Goal: Information Seeking & Learning: Understand process/instructions

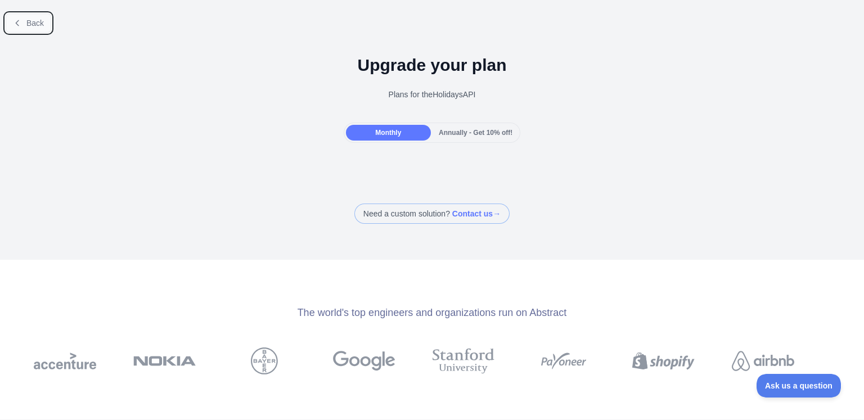
click at [29, 22] on span "Back" at bounding box center [34, 23] width 17 height 9
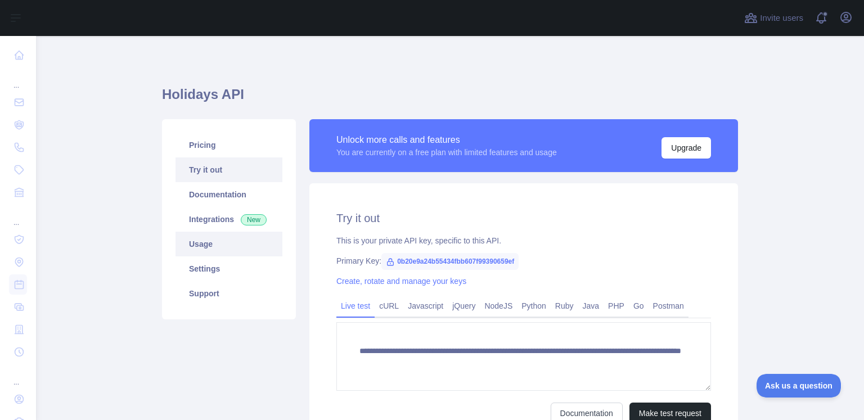
click at [193, 244] on link "Usage" at bounding box center [228, 244] width 107 height 25
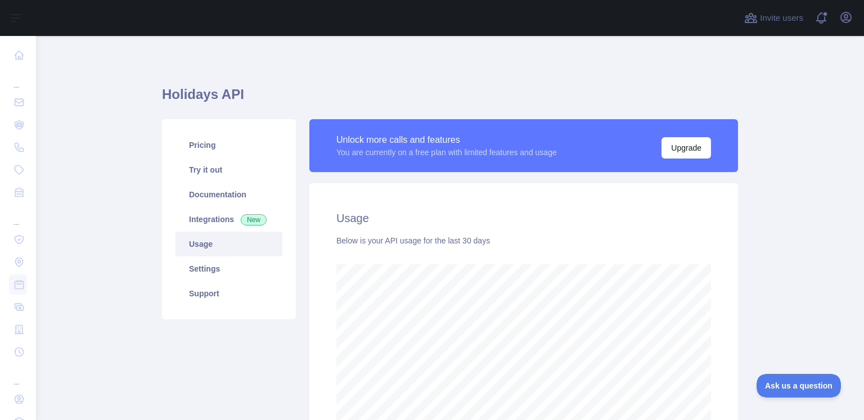
scroll to position [141, 0]
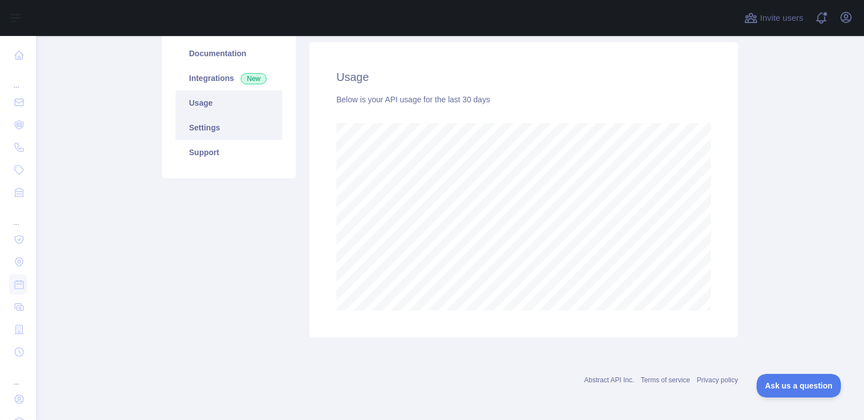
click at [205, 126] on link "Settings" at bounding box center [228, 127] width 107 height 25
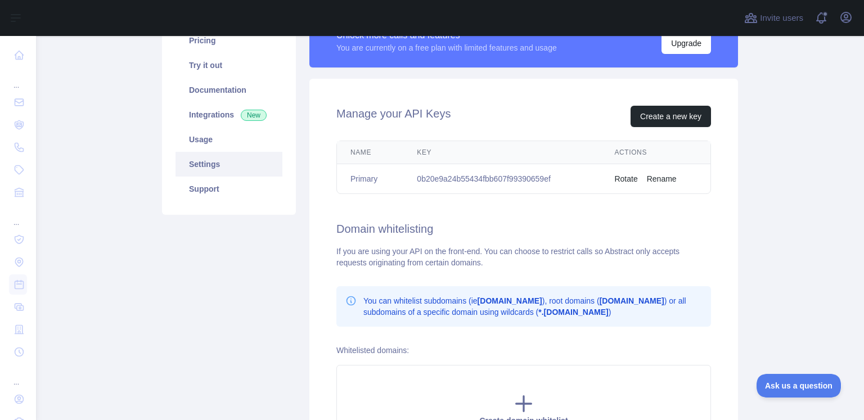
scroll to position [85, 0]
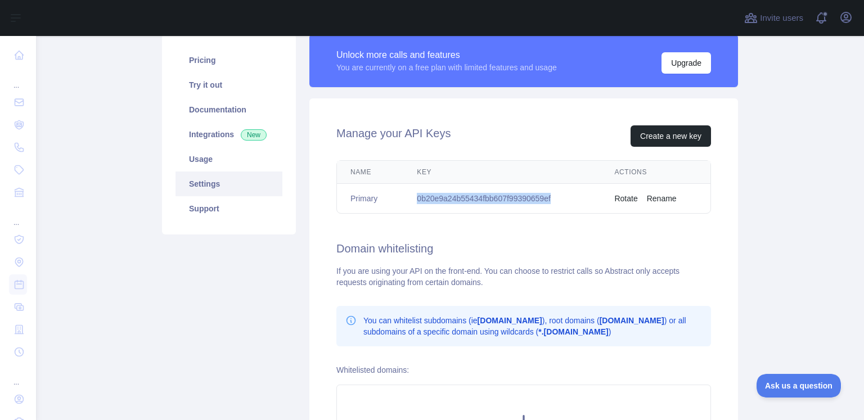
drag, startPoint x: 413, startPoint y: 200, endPoint x: 556, endPoint y: 192, distance: 142.5
click at [556, 192] on td "0b20e9a24b55434fbb607f99390659ef" at bounding box center [501, 199] width 197 height 30
copy td "0b20e9a24b55434fbb607f99390659ef"
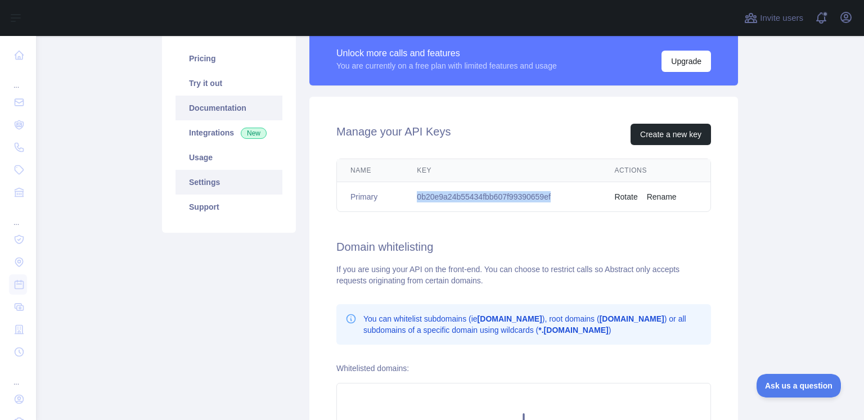
scroll to position [22, 0]
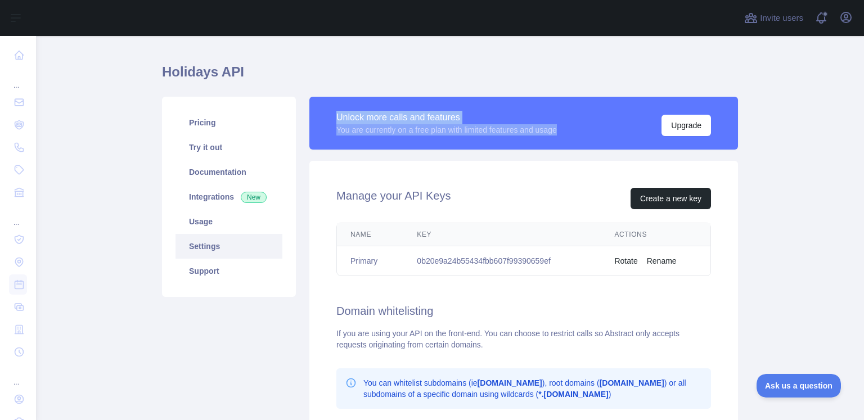
drag, startPoint x: 323, startPoint y: 118, endPoint x: 582, endPoint y: 125, distance: 258.8
click at [582, 125] on div "Unlock more calls and features You are currently on a free plan with limited fe…" at bounding box center [523, 123] width 429 height 53
click at [582, 125] on div "Unlock more calls and features You are currently on a free plan with limited fe…" at bounding box center [523, 123] width 375 height 26
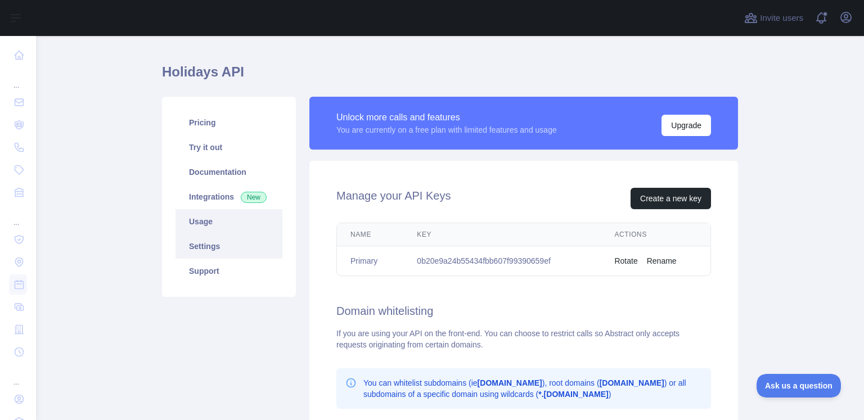
click at [218, 217] on link "Usage" at bounding box center [228, 221] width 107 height 25
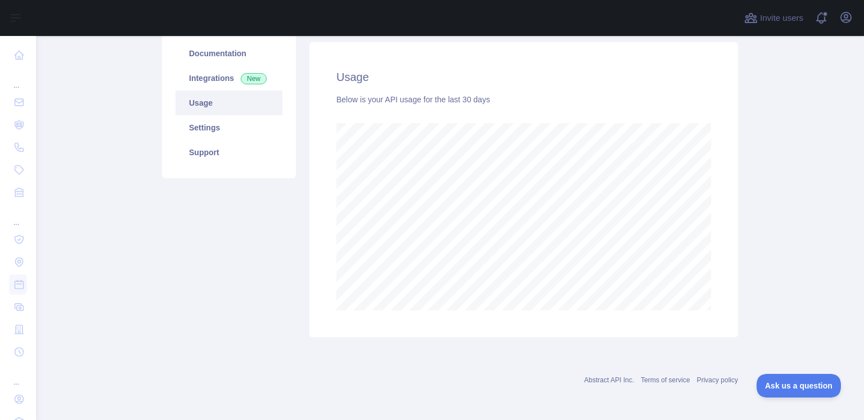
scroll to position [29, 0]
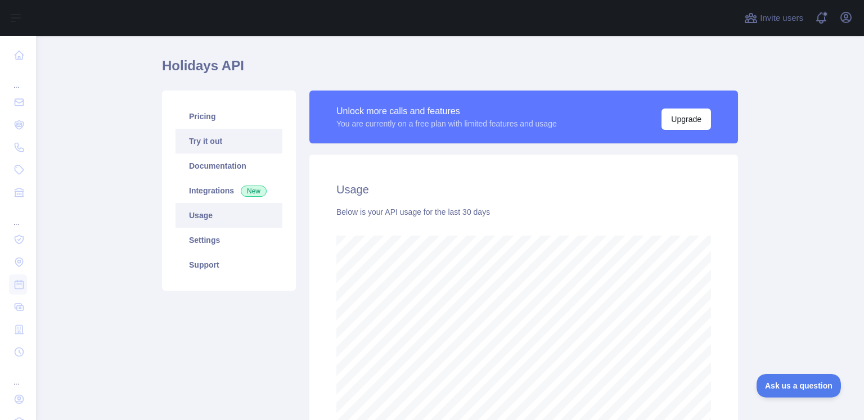
click at [223, 137] on link "Try it out" at bounding box center [228, 141] width 107 height 25
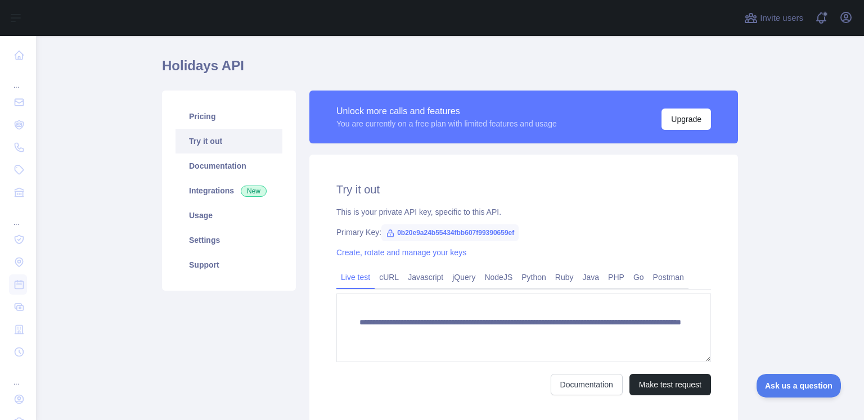
scroll to position [113, 0]
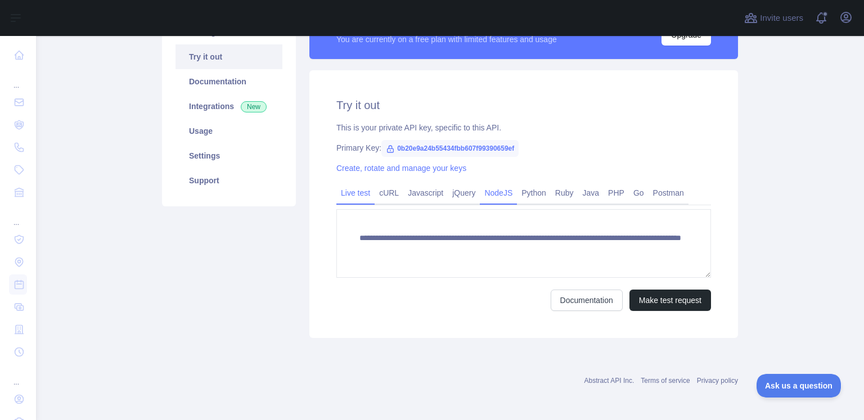
click at [501, 194] on link "NodeJS" at bounding box center [498, 193] width 37 height 18
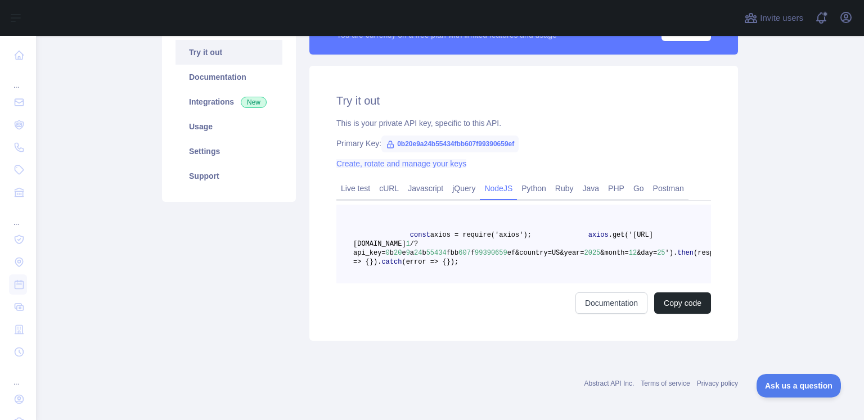
scroll to position [92, 0]
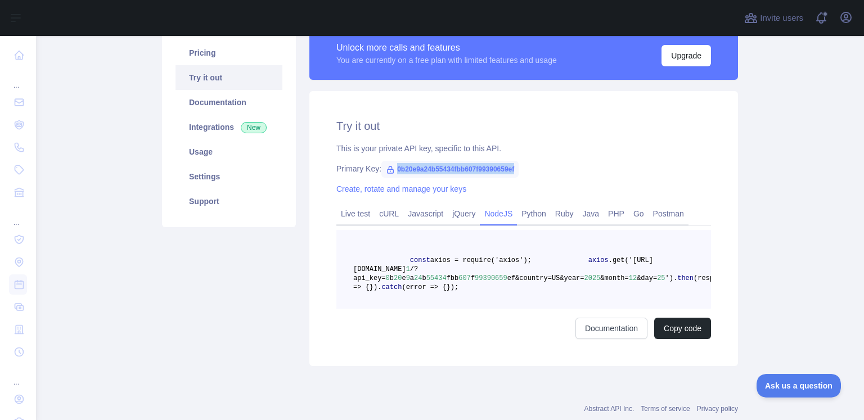
drag, startPoint x: 391, startPoint y: 167, endPoint x: 548, endPoint y: 165, distance: 156.4
click at [548, 165] on div "Primary Key: 0b20e9a24b55434fbb607f99390659ef" at bounding box center [523, 168] width 375 height 11
copy span "0b20e9a24b55434fbb607f99390659ef"
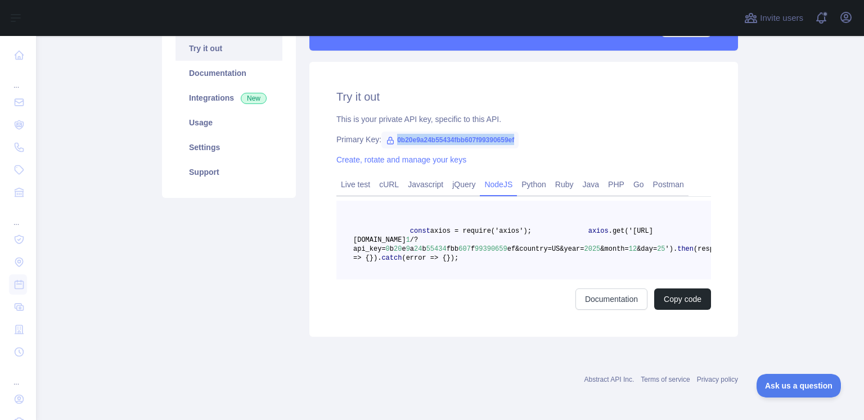
scroll to position [148, 0]
drag, startPoint x: 540, startPoint y: 222, endPoint x: 575, endPoint y: 222, distance: 34.9
click at [575, 227] on span "axios .get('[URL][DOMAIN_NAME] 1 /?api_key= 0 b 20 e 9 a 24 b 55434 fbb 607 f 9…" at bounding box center [513, 240] width 320 height 26
copy span "year= 2025"
drag, startPoint x: 634, startPoint y: 224, endPoint x: 541, endPoint y: 226, distance: 93.4
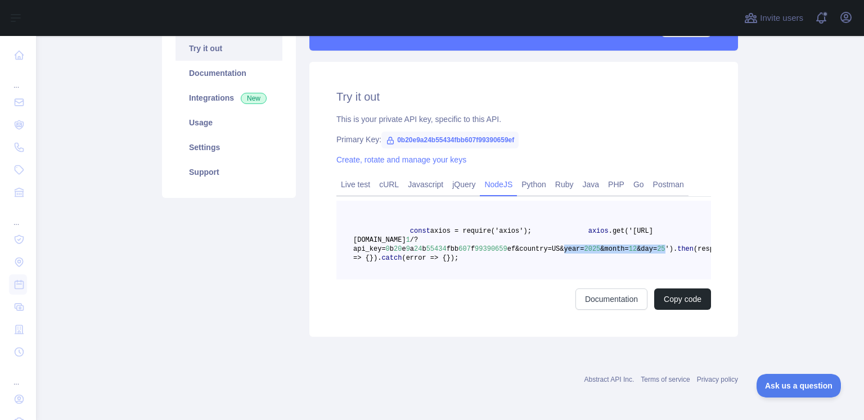
click at [541, 227] on span "axios .get('[URL][DOMAIN_NAME] 1 /?api_key= 0 b 20 e 9 a 24 b 55434 fbb 607 f 9…" at bounding box center [513, 240] width 320 height 26
copy span "year= 2025 &month= 12 &day= 25"
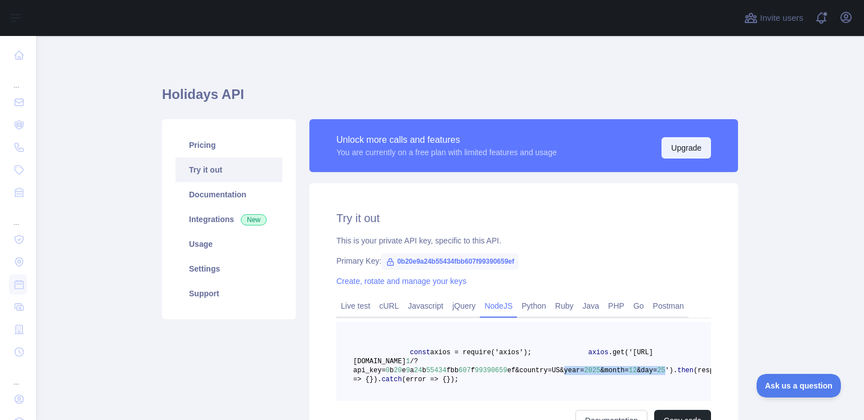
click at [688, 150] on button "Upgrade" at bounding box center [685, 147] width 49 height 21
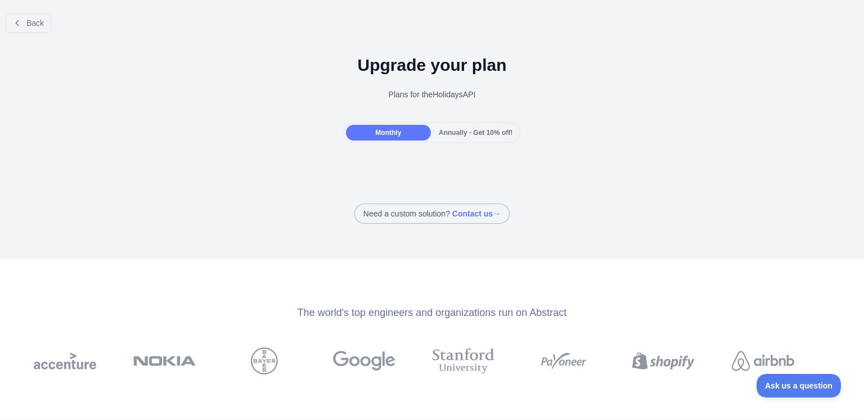
click at [438, 157] on div at bounding box center [432, 165] width 864 height 22
click at [412, 125] on div "Monthly" at bounding box center [388, 133] width 85 height 16
click at [462, 133] on span "Annually - Get 10% off!" at bounding box center [476, 133] width 74 height 8
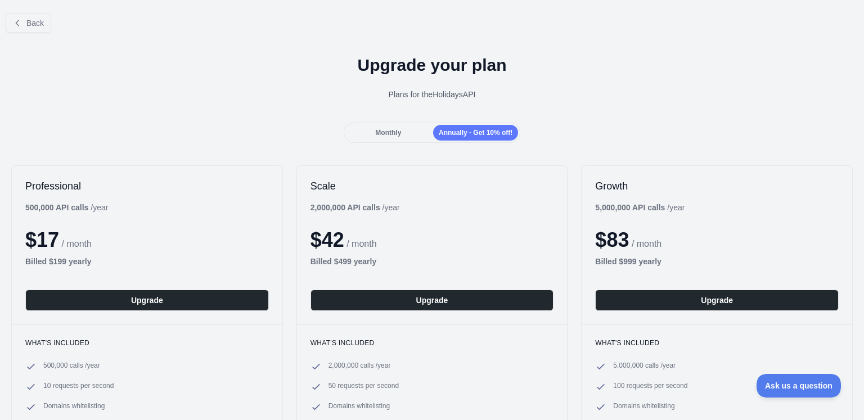
click at [386, 127] on div "Monthly" at bounding box center [388, 133] width 85 height 16
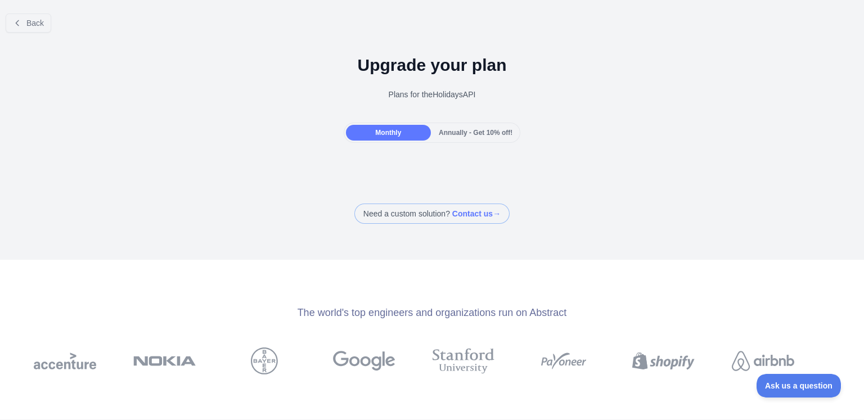
click at [399, 155] on div at bounding box center [432, 165] width 864 height 22
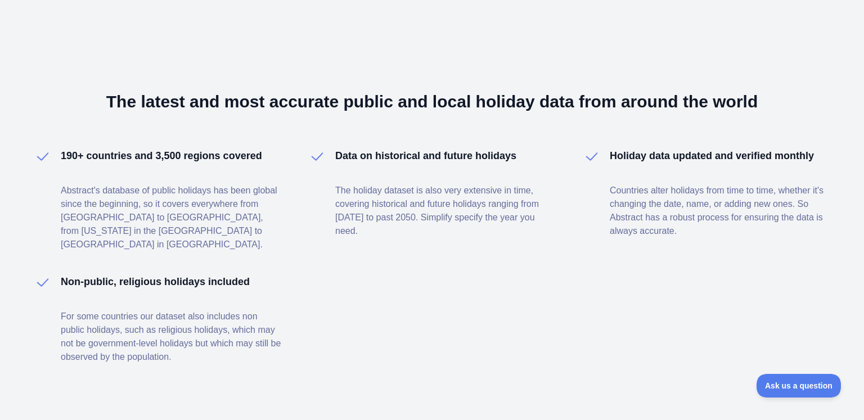
scroll to position [451, 0]
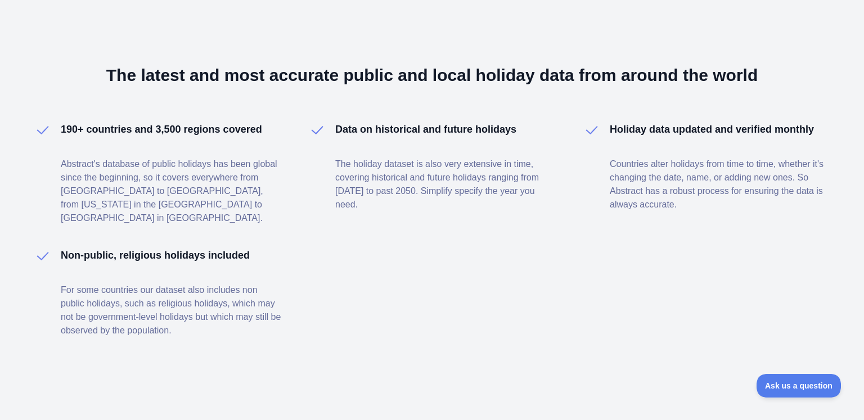
click at [479, 345] on div "The latest and most accurate public and local holiday data from around the worl…" at bounding box center [432, 202] width 864 height 466
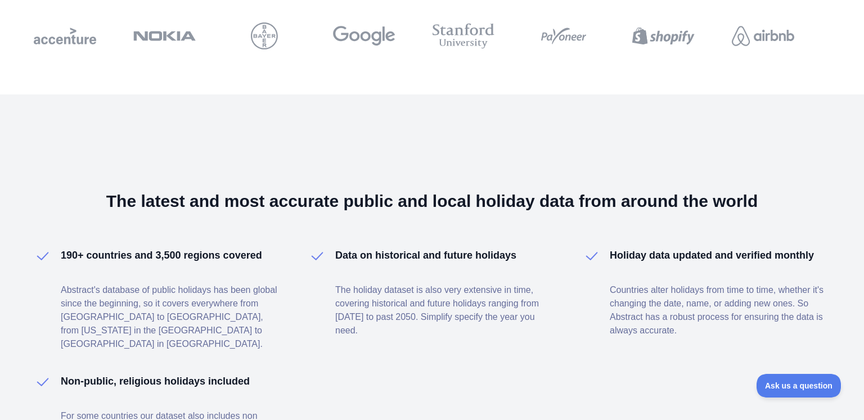
scroll to position [170, 0]
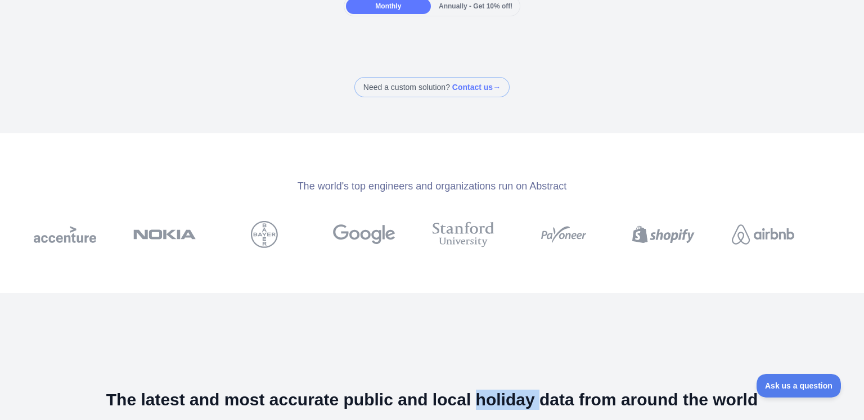
scroll to position [1, 0]
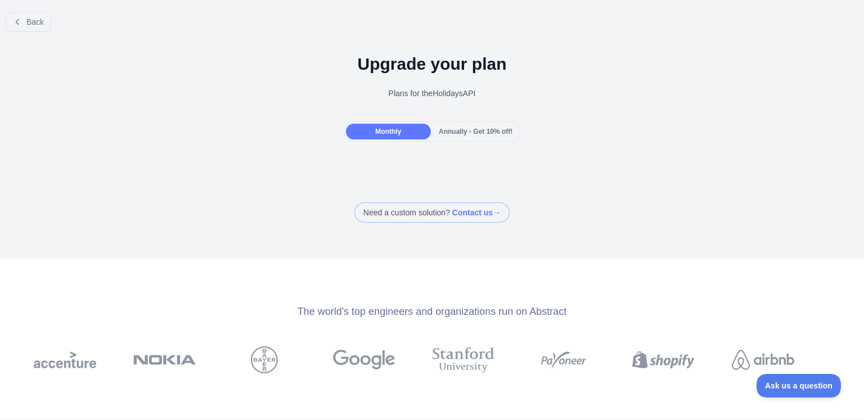
drag, startPoint x: 226, startPoint y: 217, endPoint x: 213, endPoint y: 206, distance: 17.2
click at [226, 217] on div "Need a custom solution? Contact us →" at bounding box center [432, 212] width 864 height 20
click at [20, 21] on icon at bounding box center [17, 21] width 9 height 9
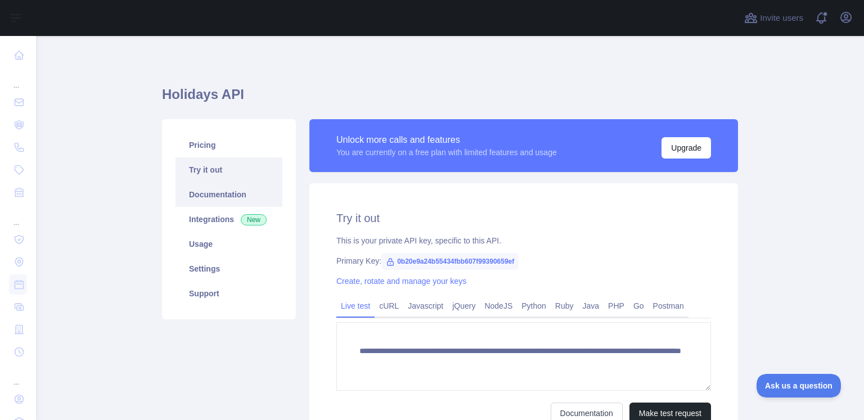
click at [226, 185] on link "Documentation" at bounding box center [228, 194] width 107 height 25
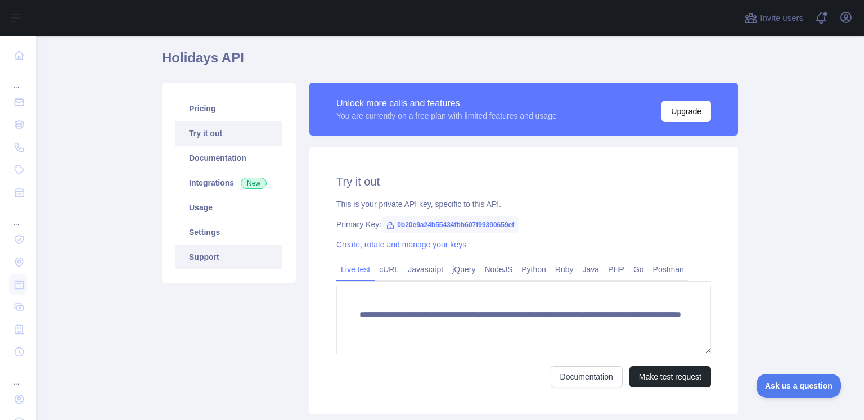
scroll to position [56, 0]
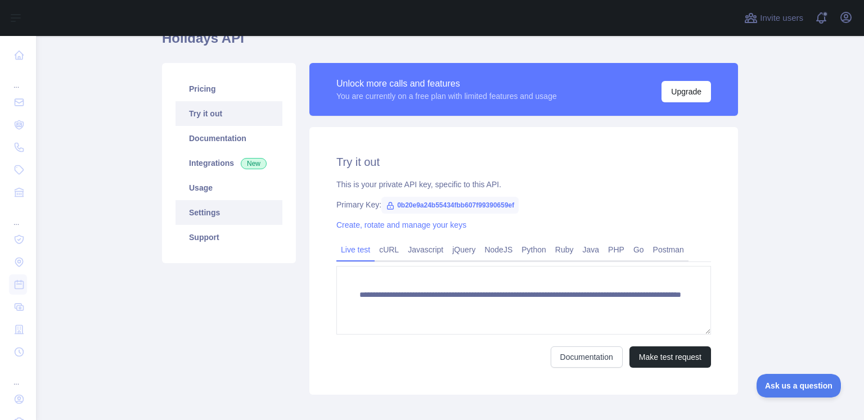
click at [213, 214] on link "Settings" at bounding box center [228, 212] width 107 height 25
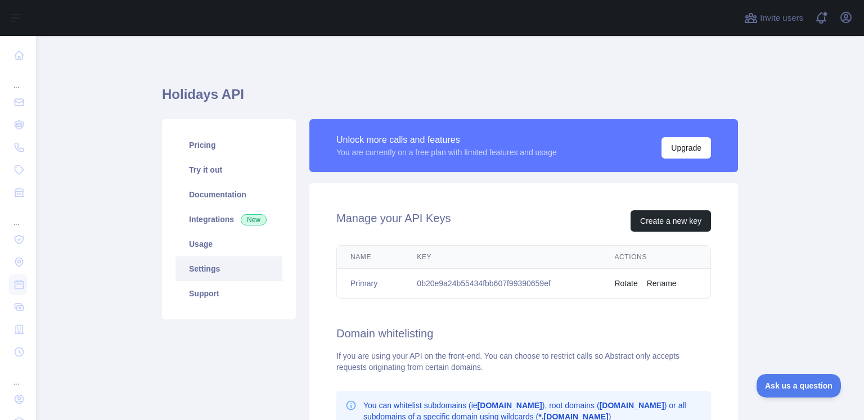
click at [155, 189] on div "Pricing Try it out Documentation Integrations New Usage Settings Support" at bounding box center [228, 352] width 147 height 466
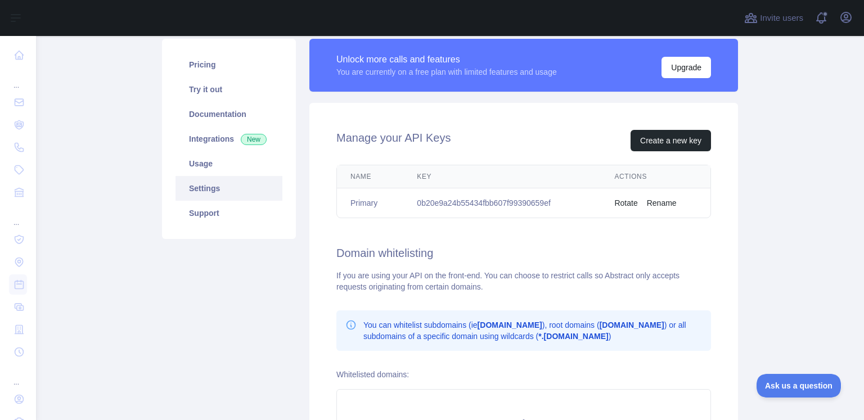
scroll to position [56, 0]
